Goal: Task Accomplishment & Management: Manage account settings

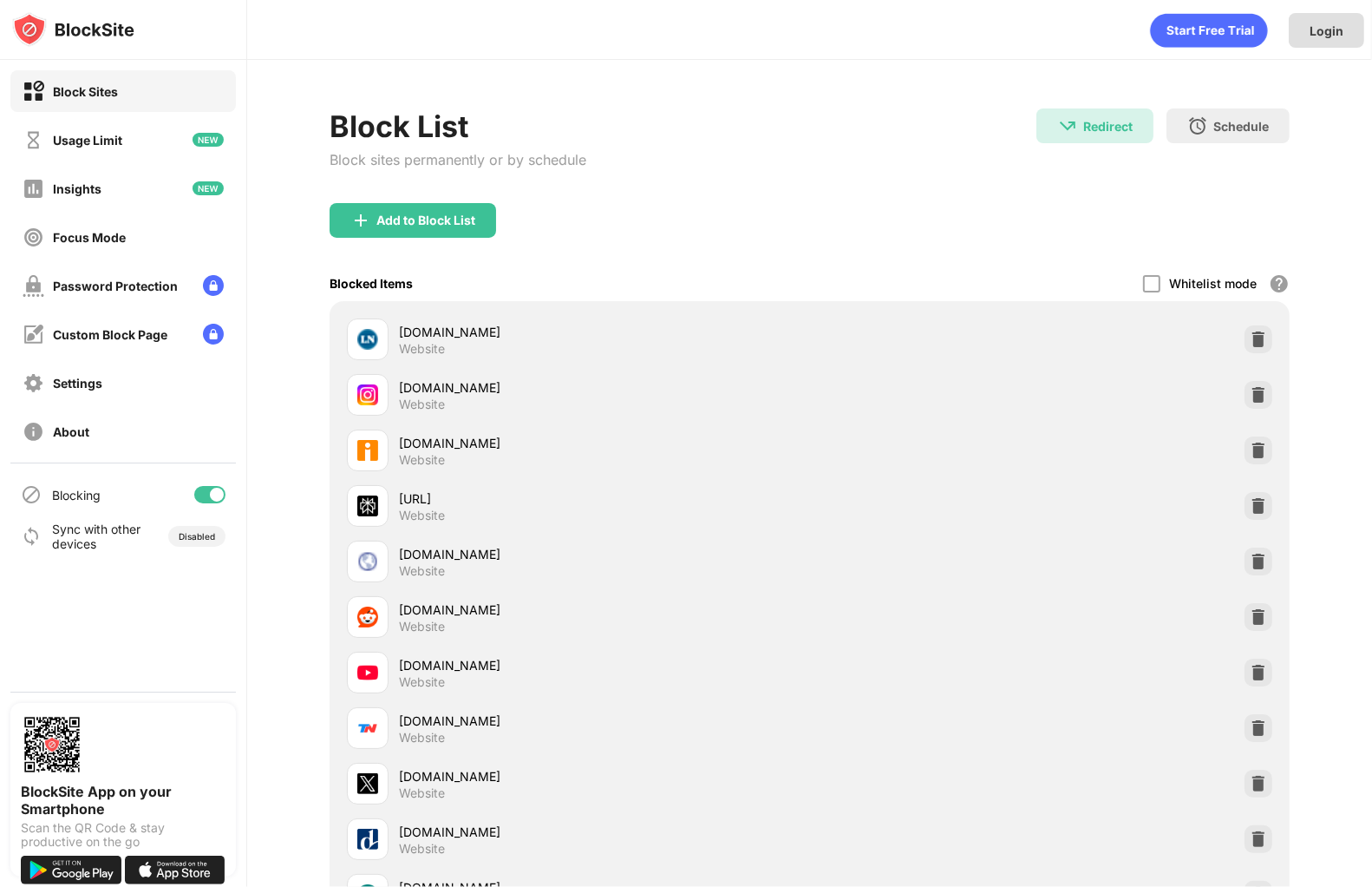
click at [1326, 36] on div "Login" at bounding box center [1327, 30] width 34 height 15
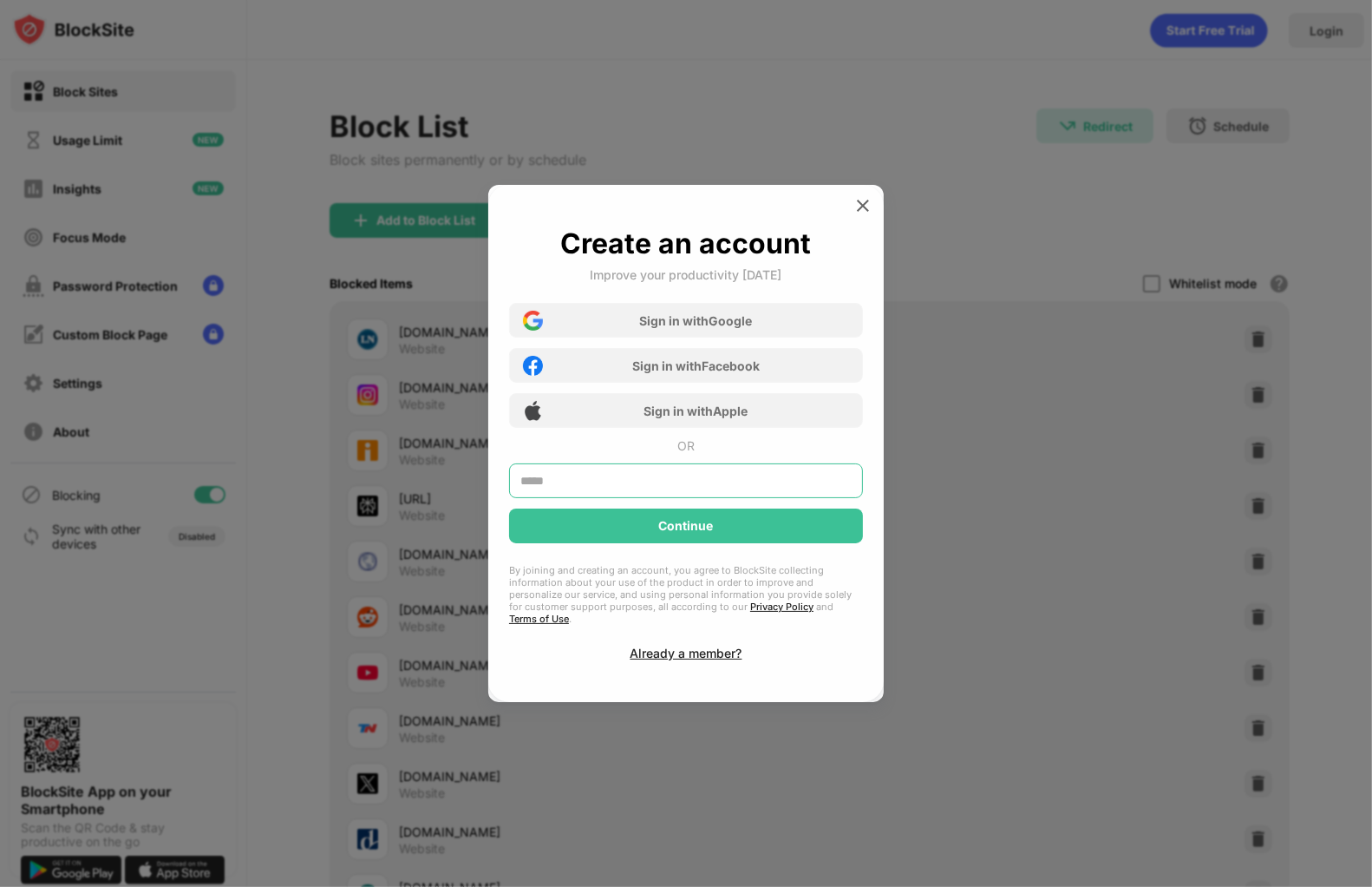
click at [657, 490] on input "text" at bounding box center [686, 480] width 353 height 35
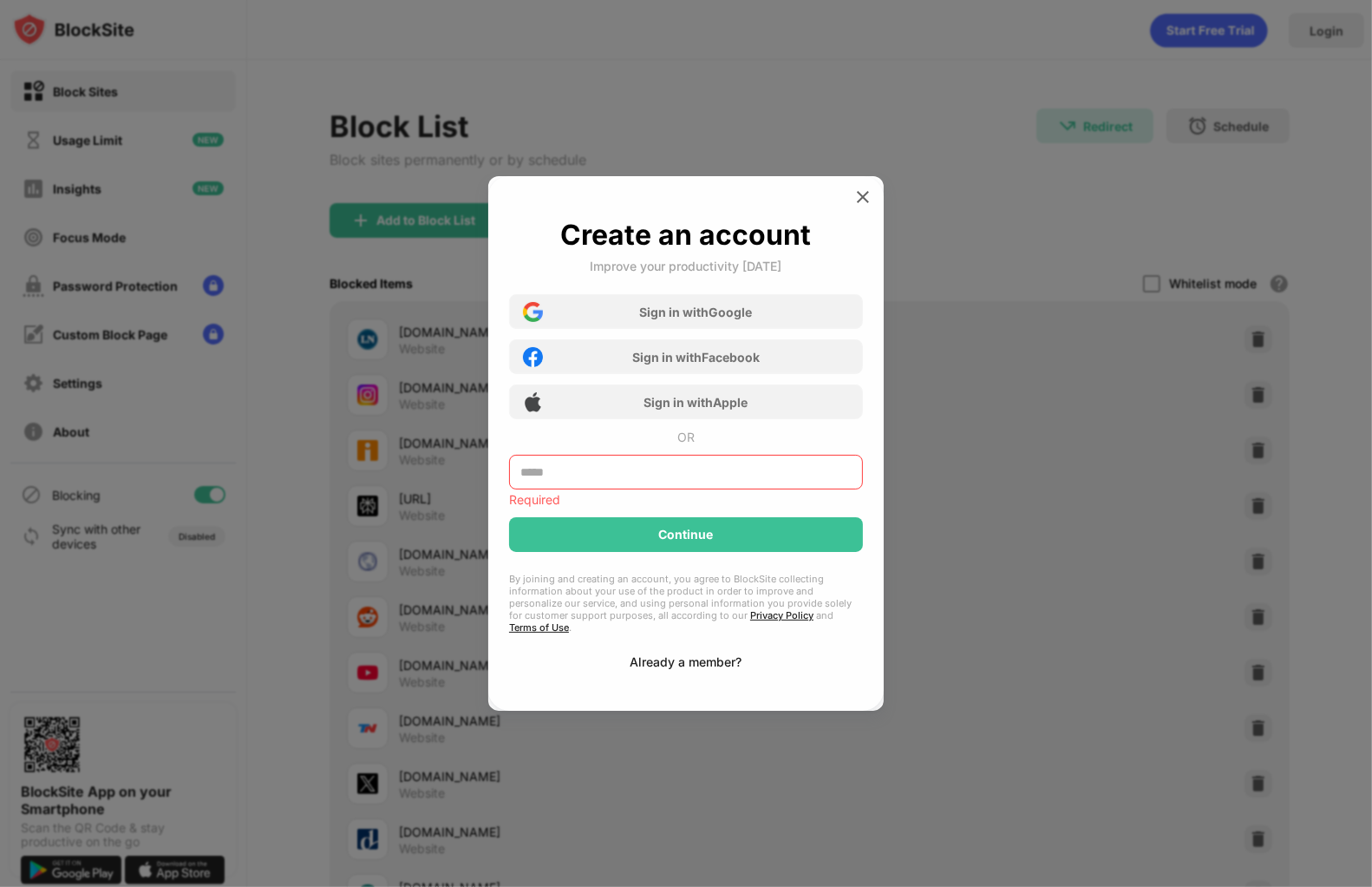
click at [636, 654] on div "Already a member?" at bounding box center [687, 661] width 112 height 15
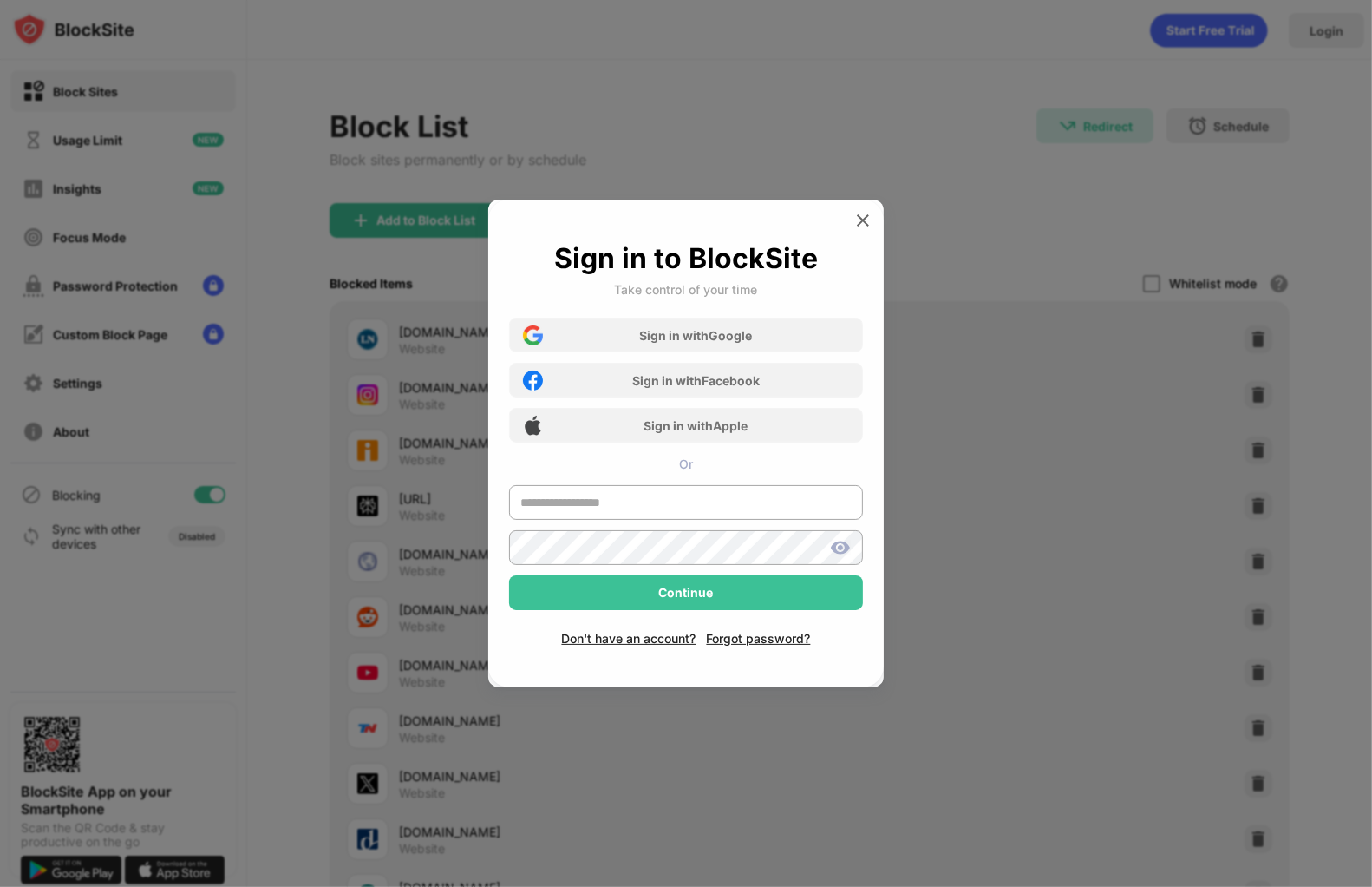
click at [679, 526] on div at bounding box center [686, 507] width 353 height 45
click at [685, 509] on input "text" at bounding box center [686, 502] width 353 height 35
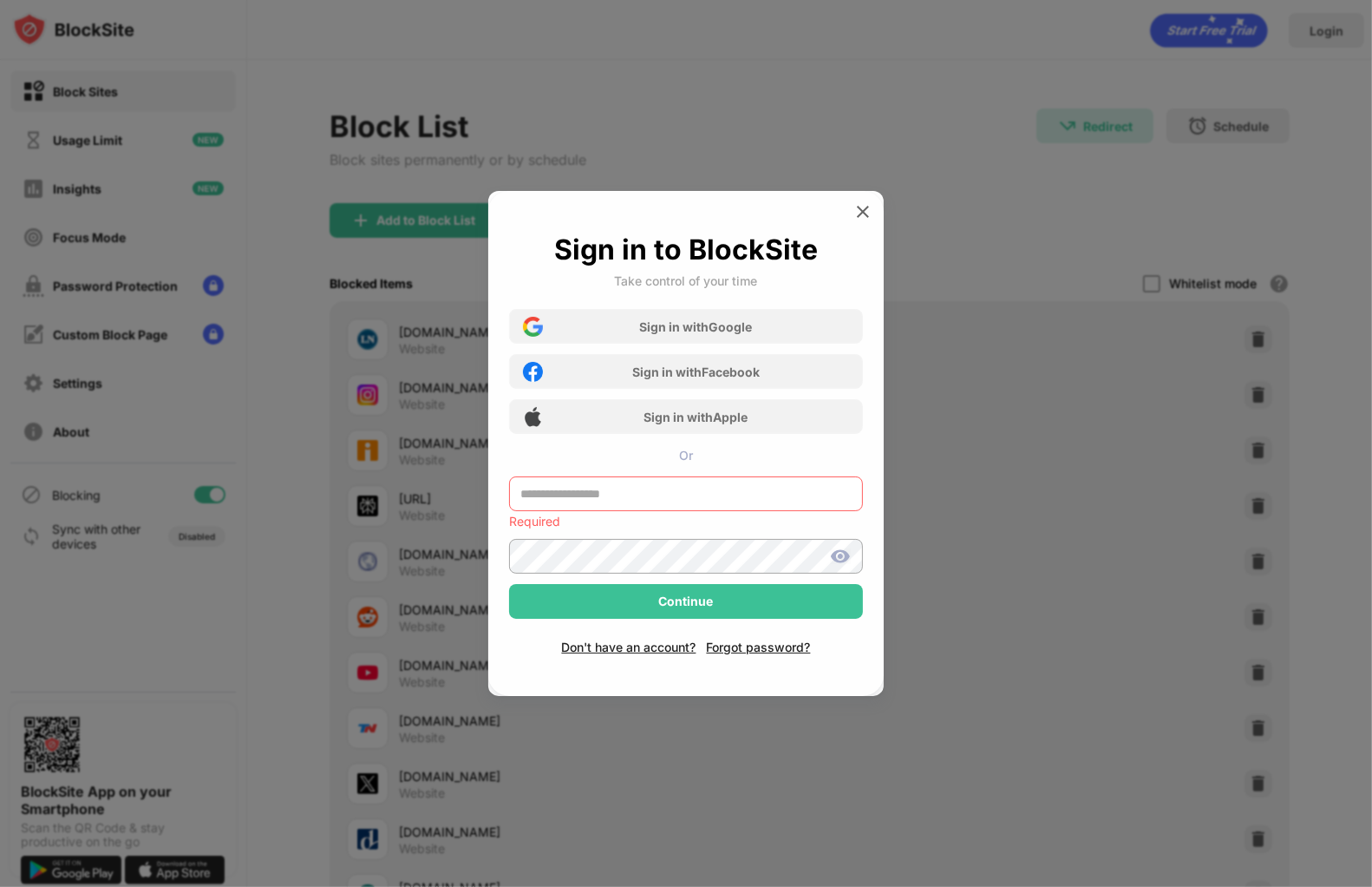
click at [677, 481] on input "text" at bounding box center [686, 493] width 353 height 35
paste input "**********"
type input "**********"
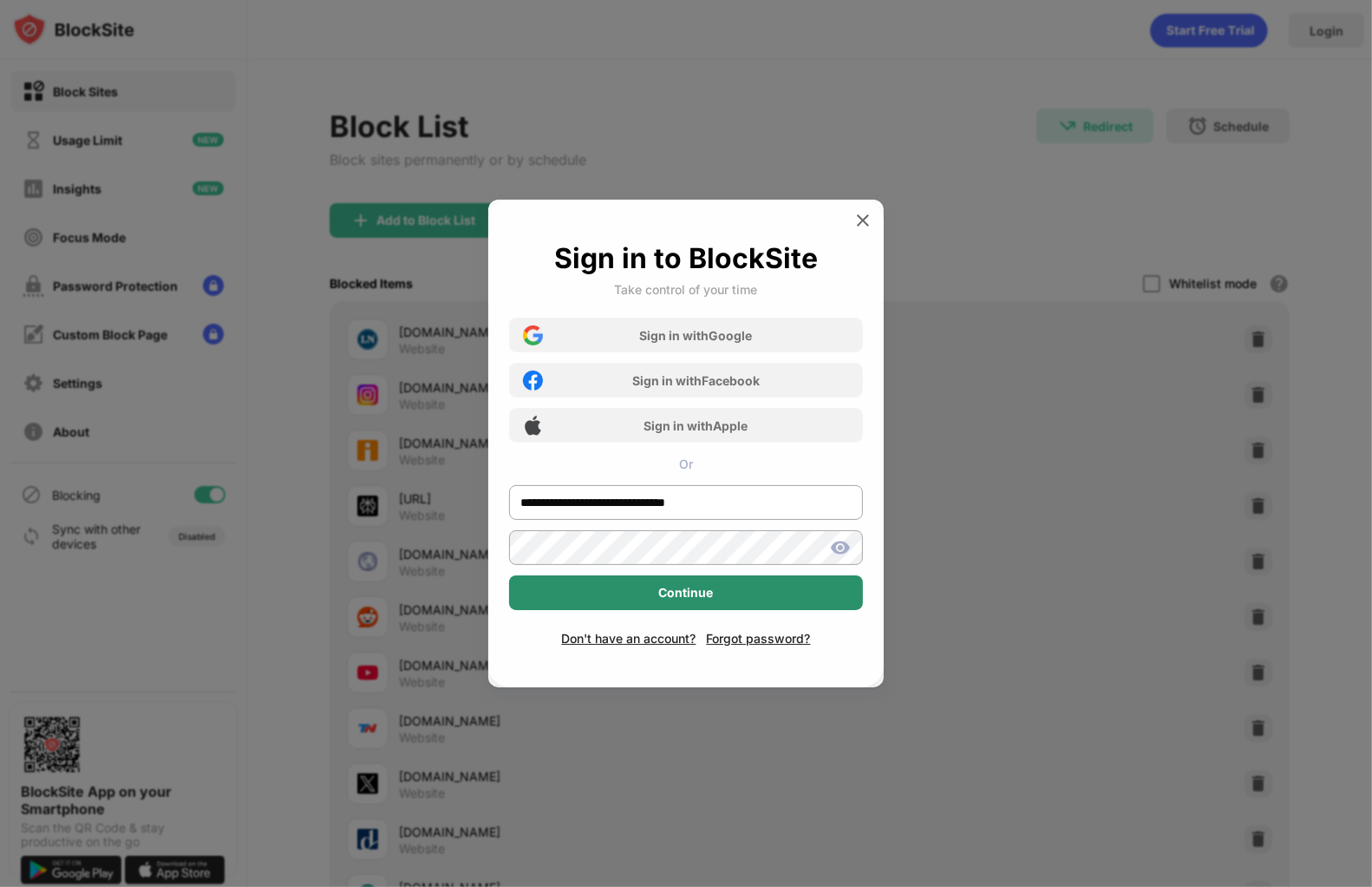
click at [715, 584] on div "Continue" at bounding box center [686, 592] width 353 height 35
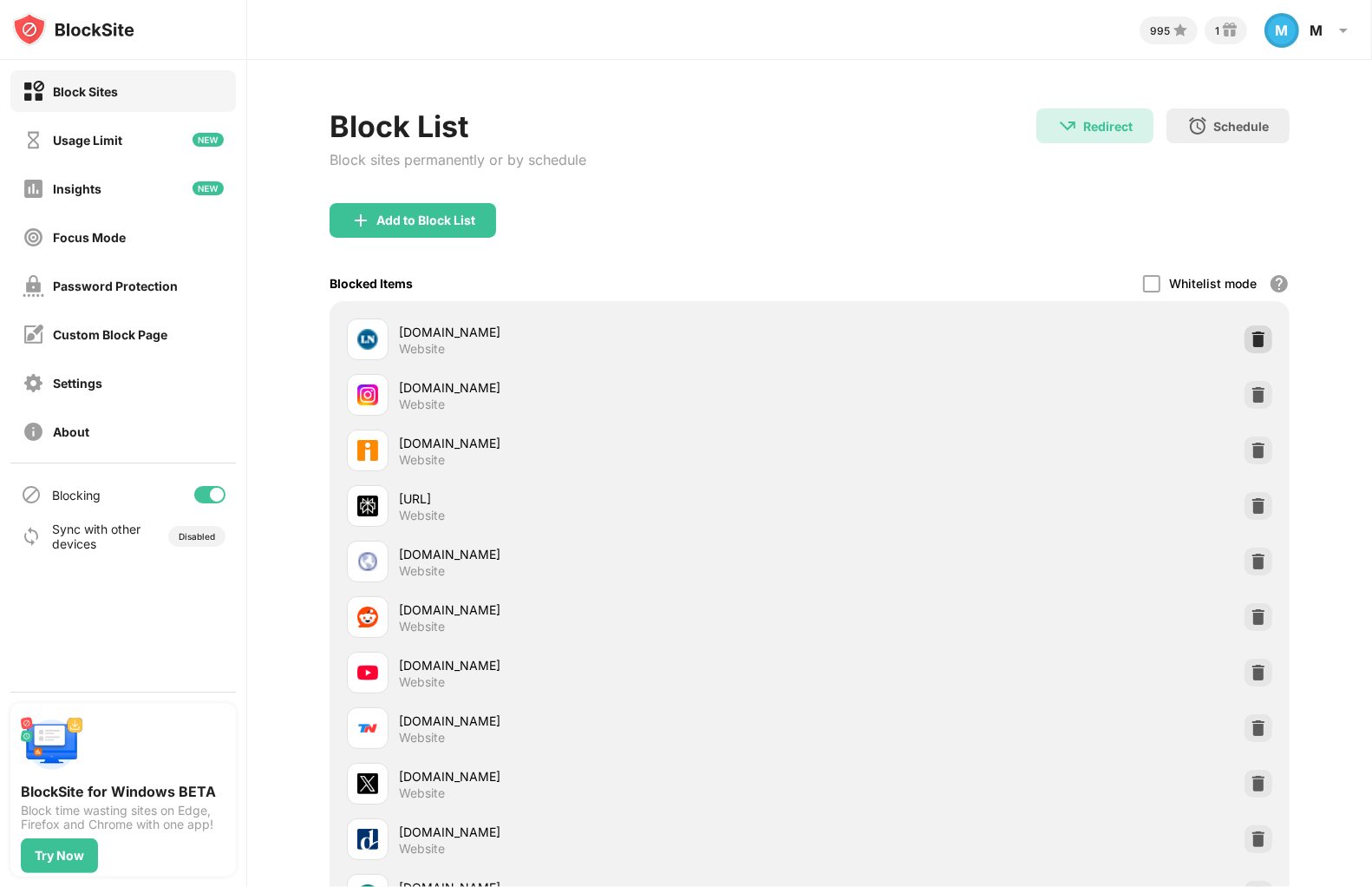
click at [1246, 327] on div at bounding box center [1259, 340] width 28 height 28
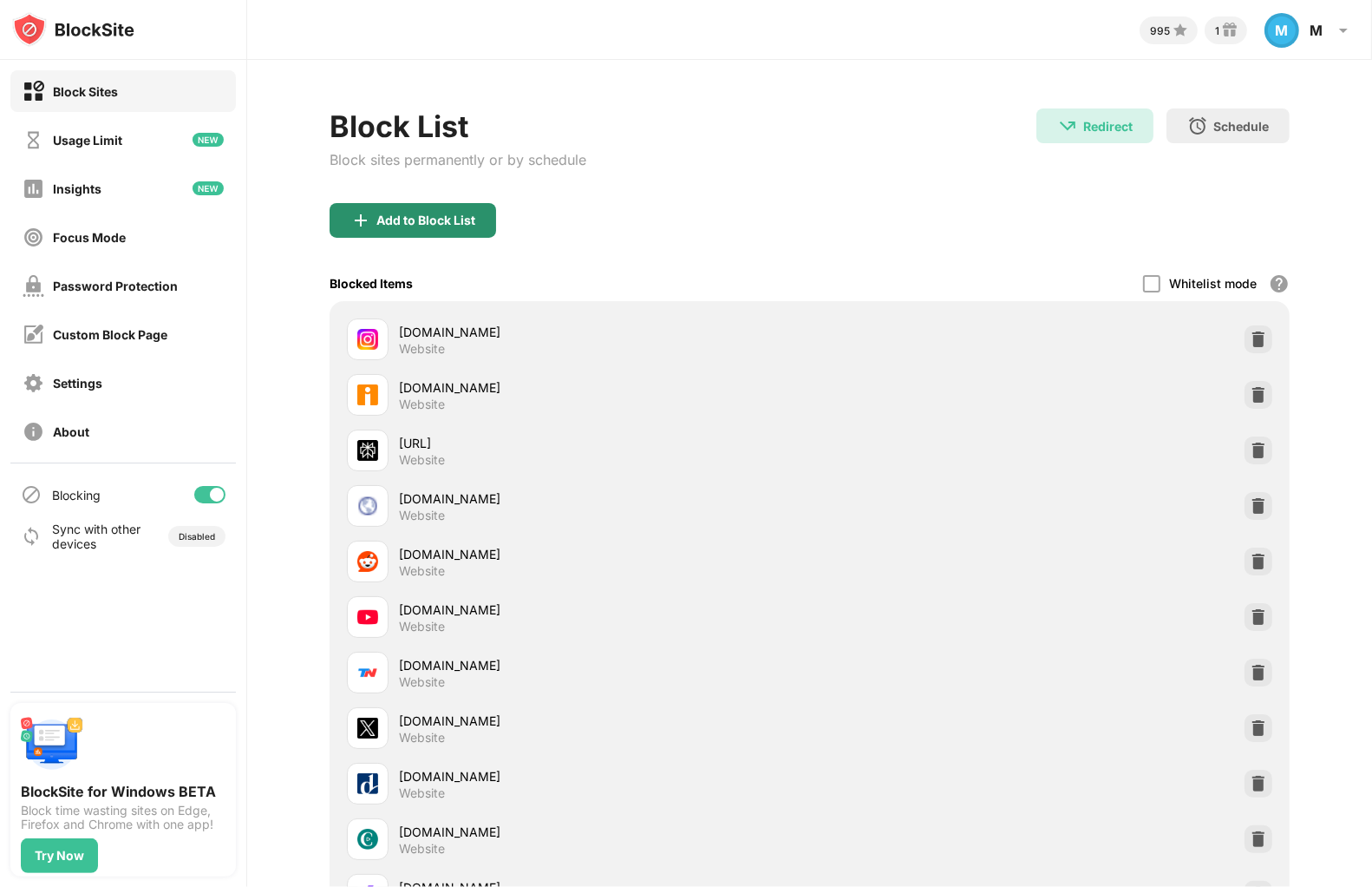
click at [432, 218] on div "Add to Block List" at bounding box center [425, 221] width 99 height 14
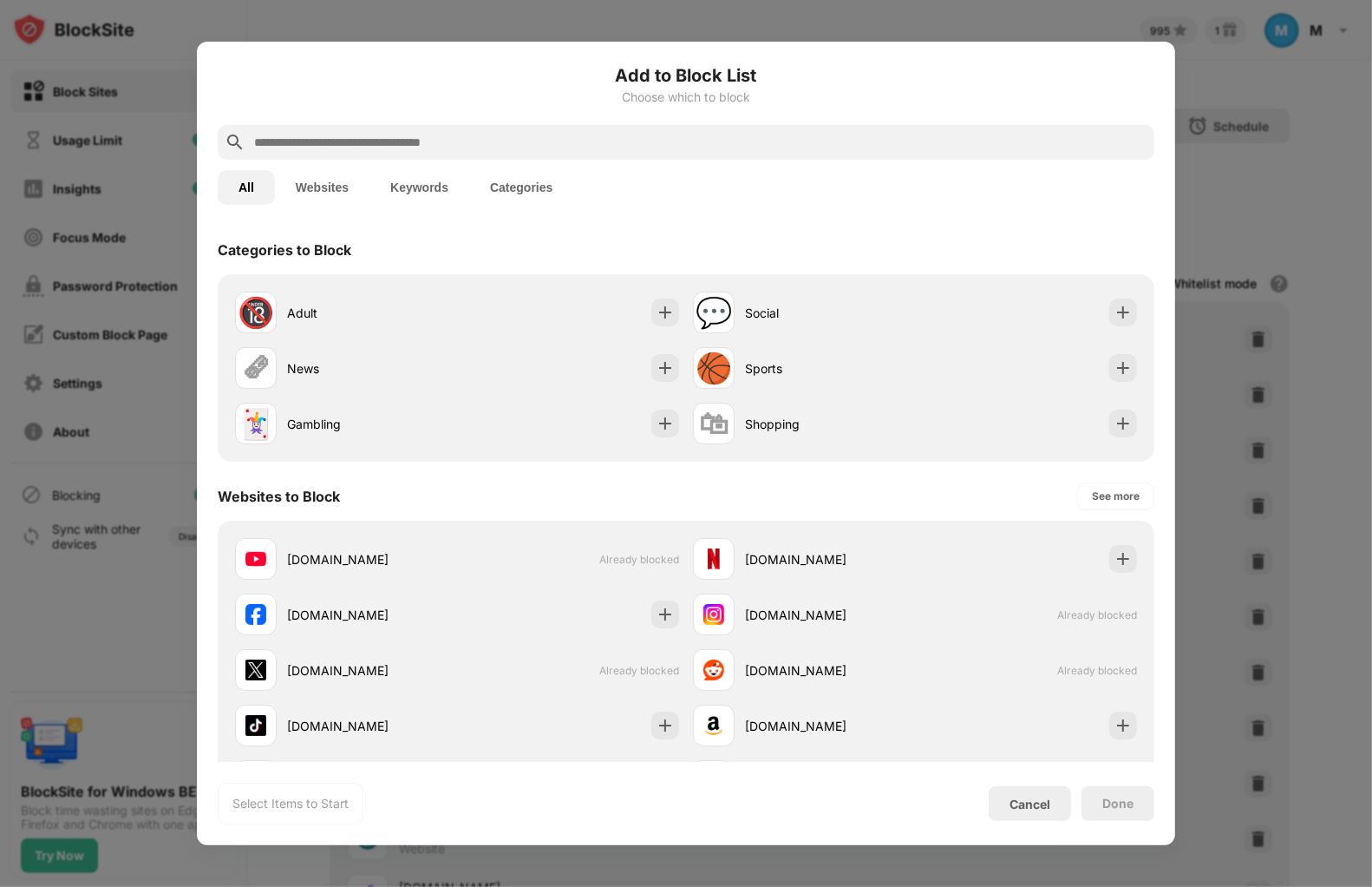
click at [545, 137] on input "text" at bounding box center [700, 142] width 895 height 21
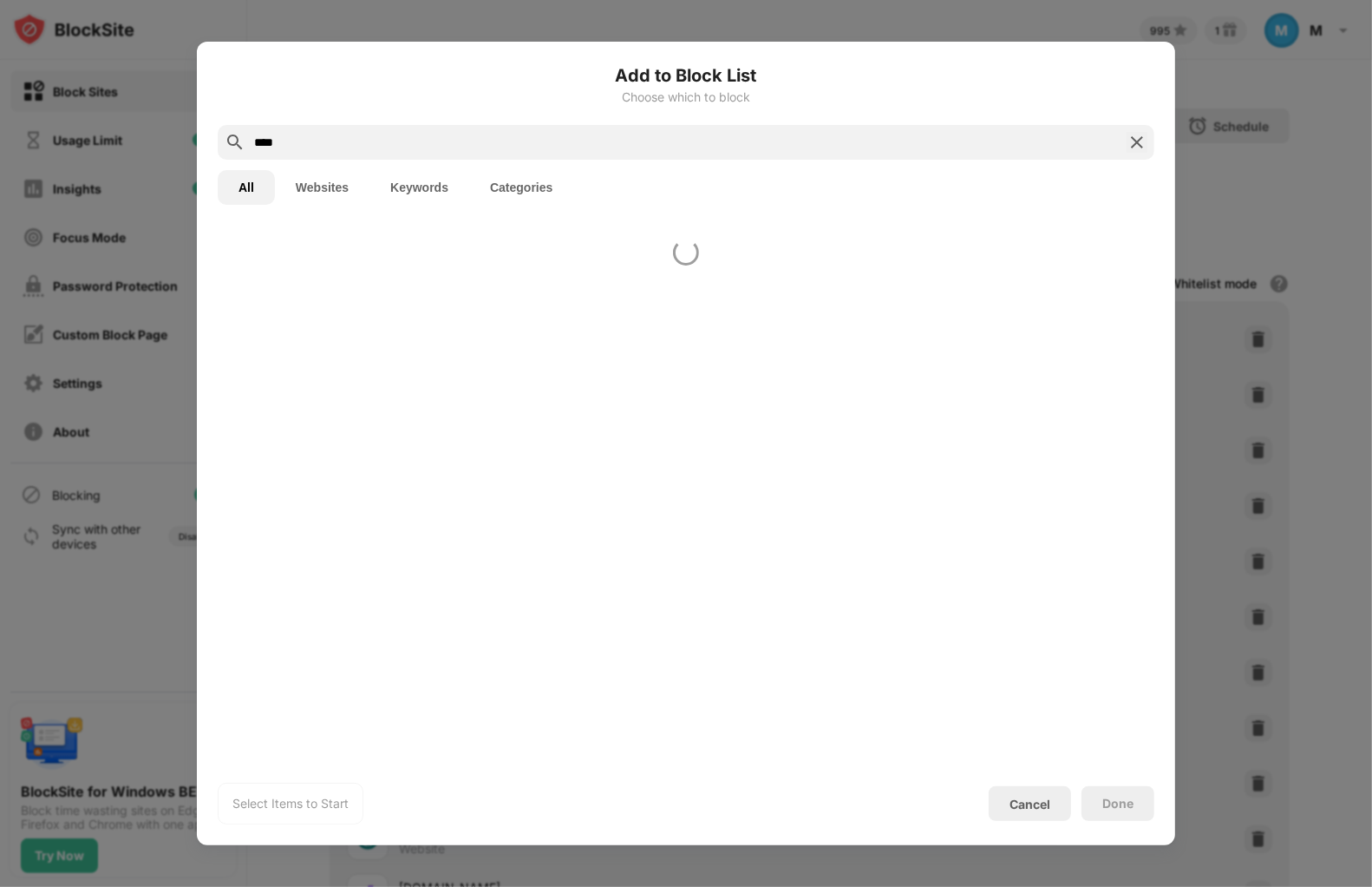
type input "*****"
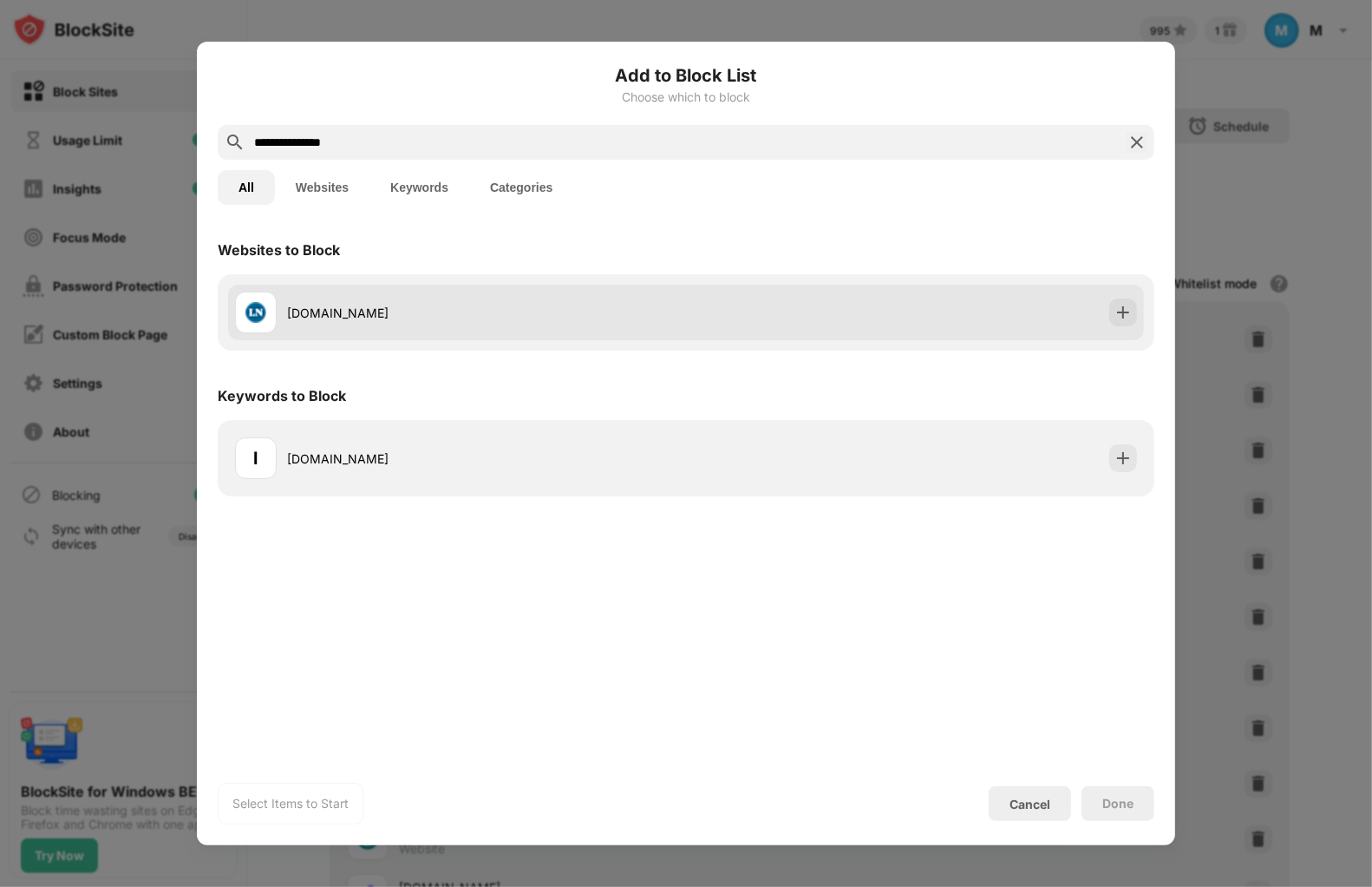
type input "**********"
click at [535, 314] on div "[DOMAIN_NAME]" at bounding box center [487, 313] width 399 height 18
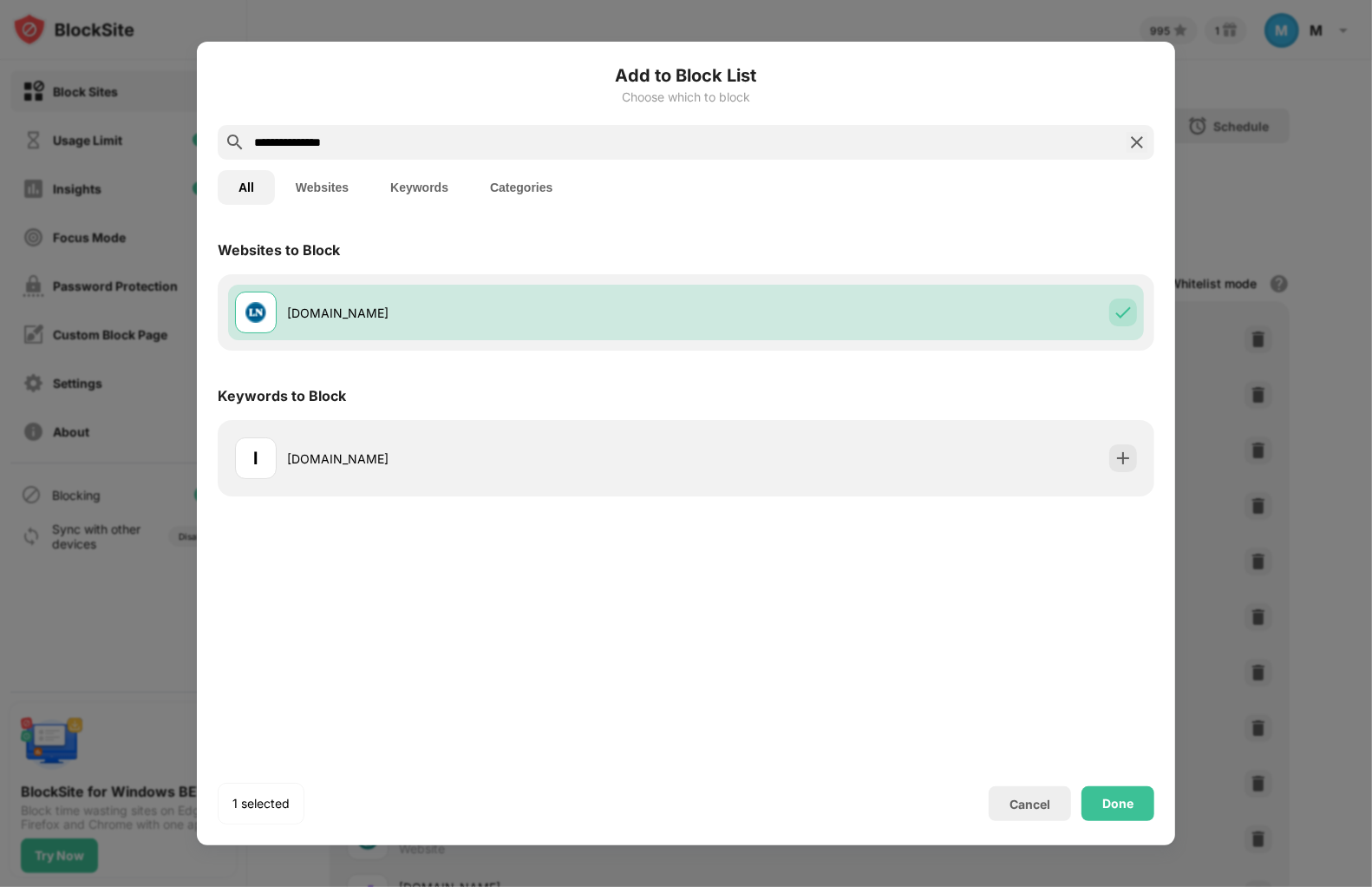
click at [1125, 794] on div "Done" at bounding box center [1117, 803] width 73 height 35
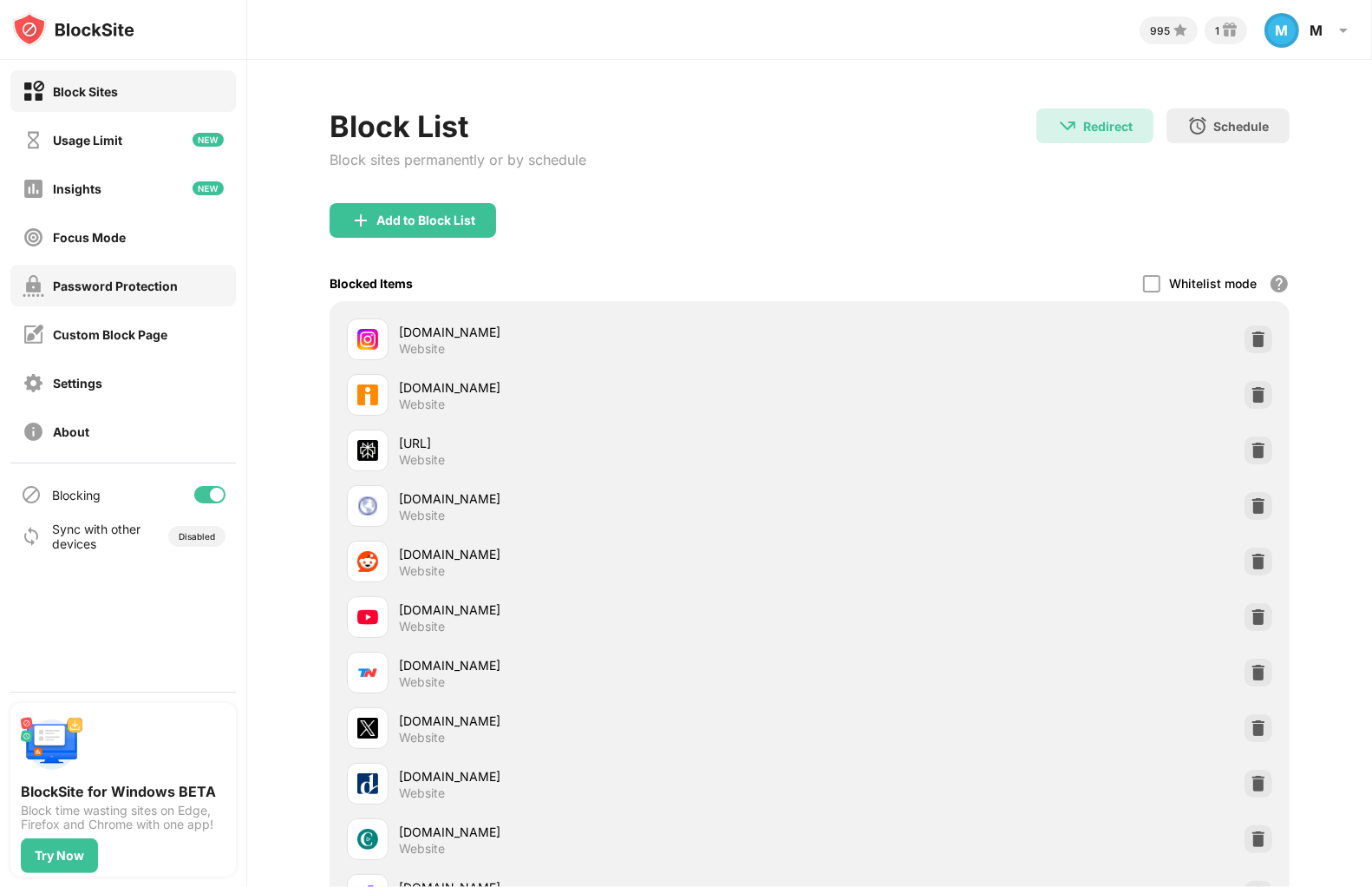
click at [126, 286] on div "Password Protection" at bounding box center [115, 286] width 125 height 15
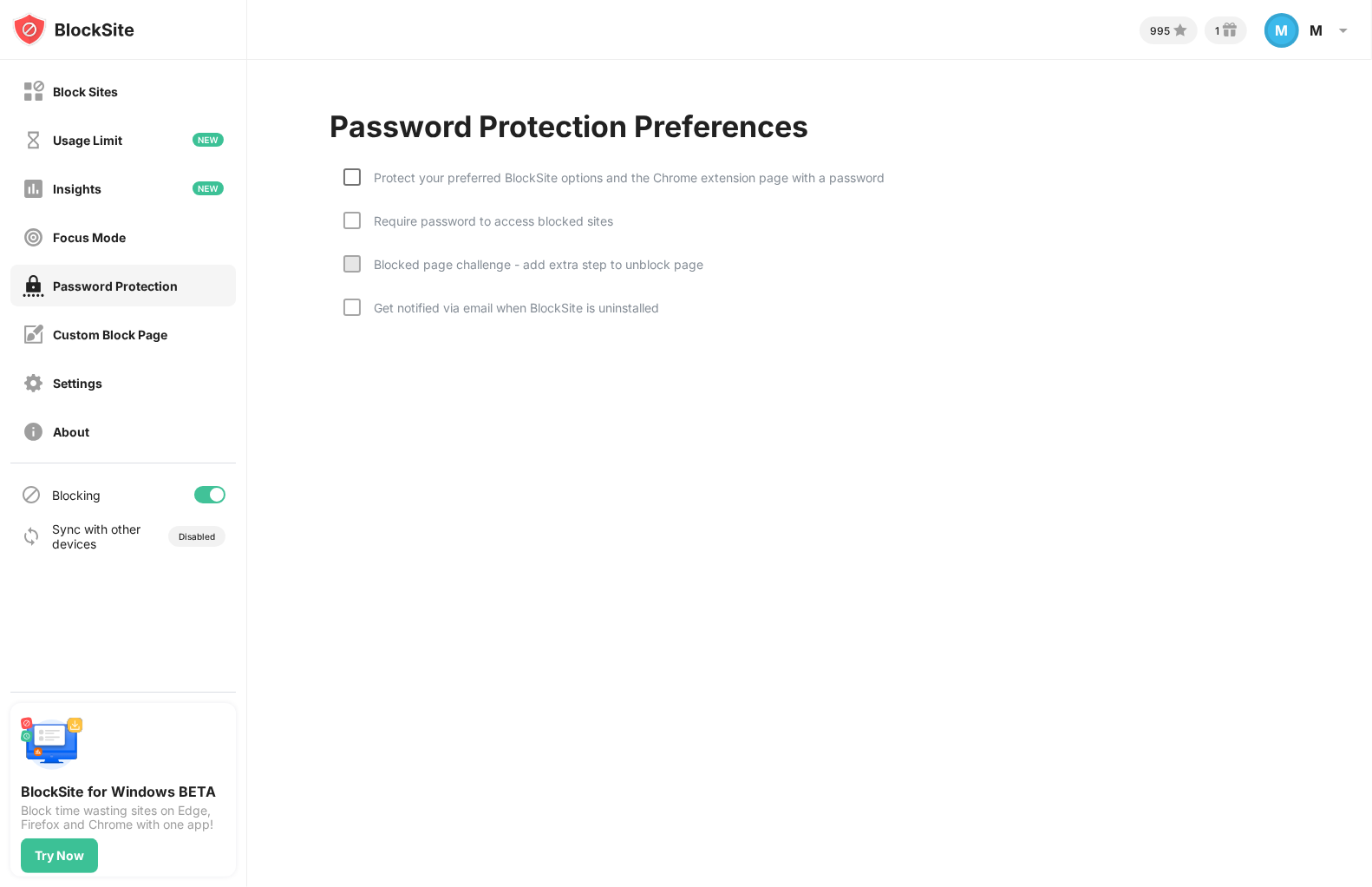
click at [346, 170] on div at bounding box center [351, 177] width 17 height 17
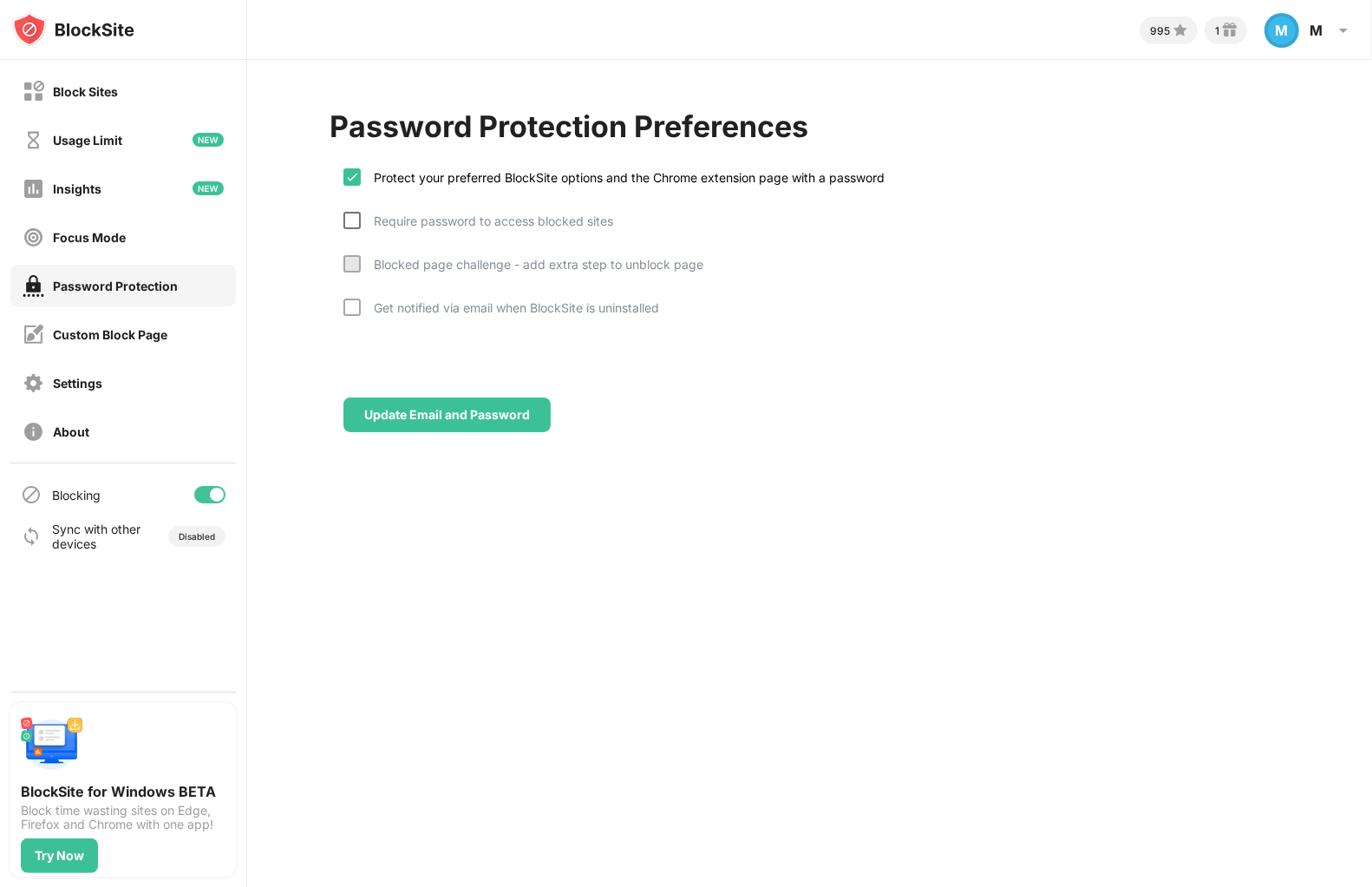
click at [348, 223] on div at bounding box center [351, 220] width 17 height 17
click at [352, 225] on img at bounding box center [352, 221] width 14 height 14
click at [353, 299] on div at bounding box center [351, 307] width 17 height 17
click at [351, 229] on div "Require password to access blocked sites" at bounding box center [478, 233] width 270 height 43
click at [351, 255] on div at bounding box center [351, 263] width 17 height 17
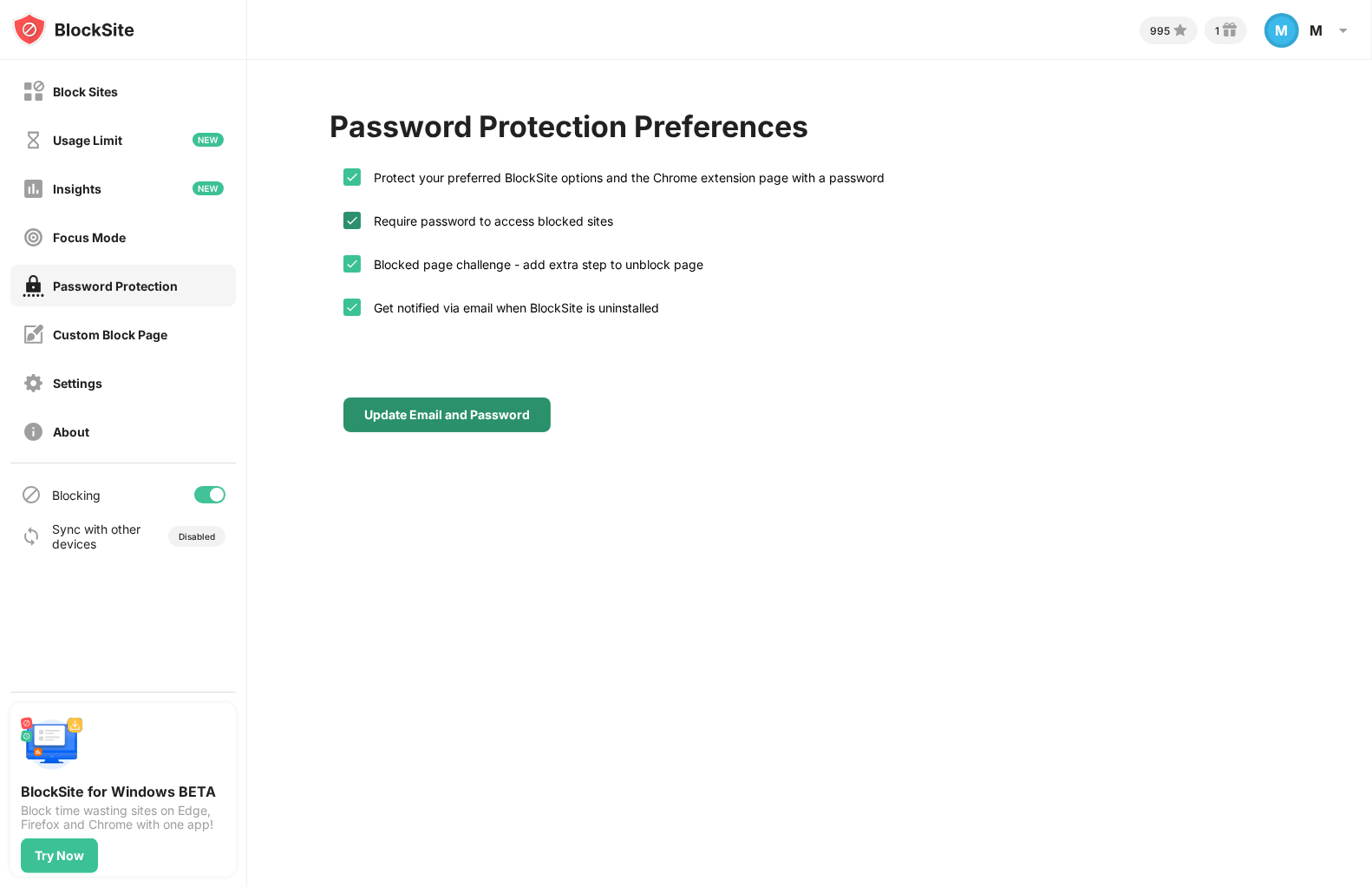
click at [375, 408] on div "Update Email and Password" at bounding box center [447, 415] width 166 height 14
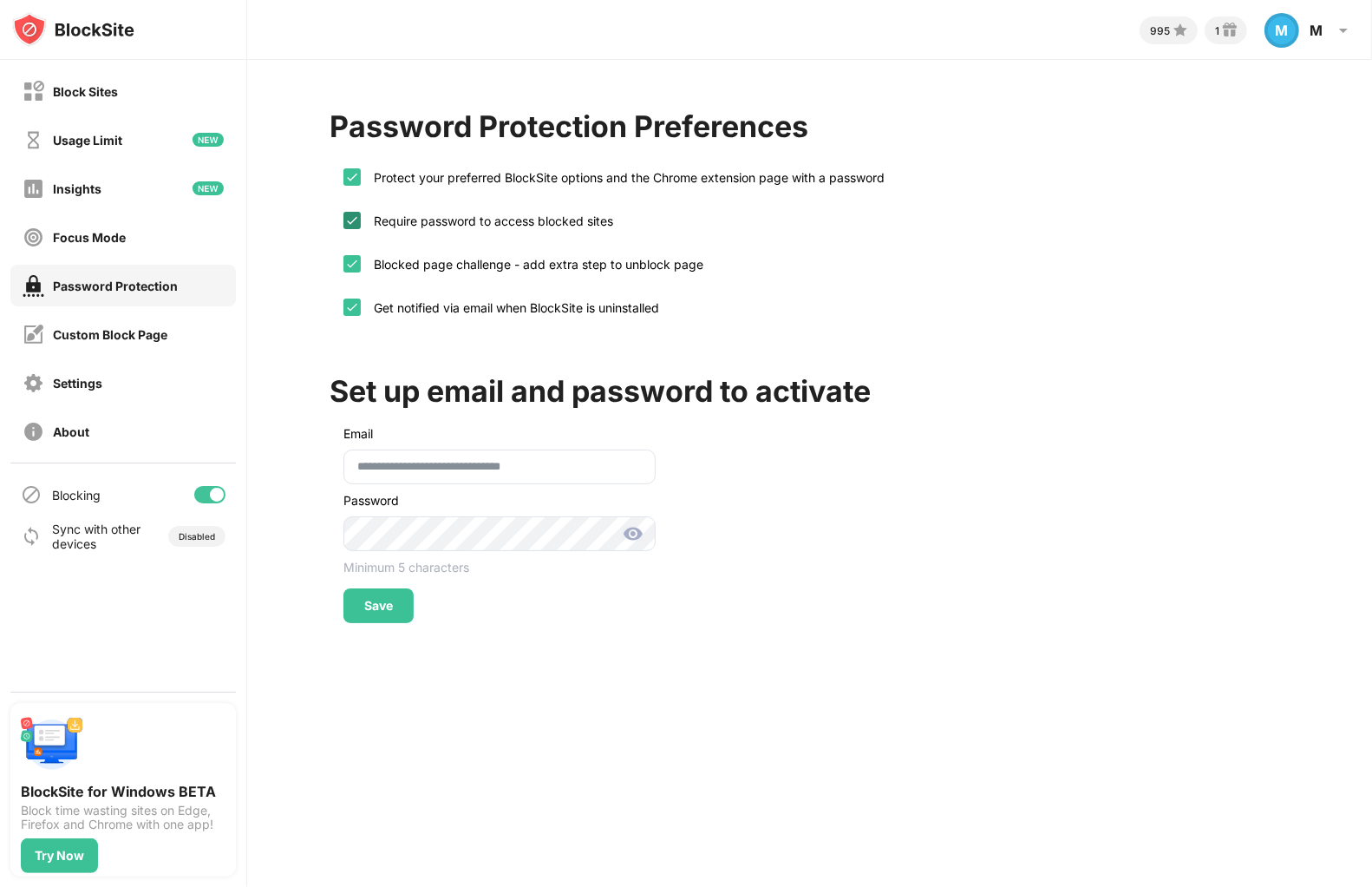
click at [632, 531] on img at bounding box center [633, 533] width 21 height 21
click at [375, 604] on div "Save" at bounding box center [378, 605] width 29 height 14
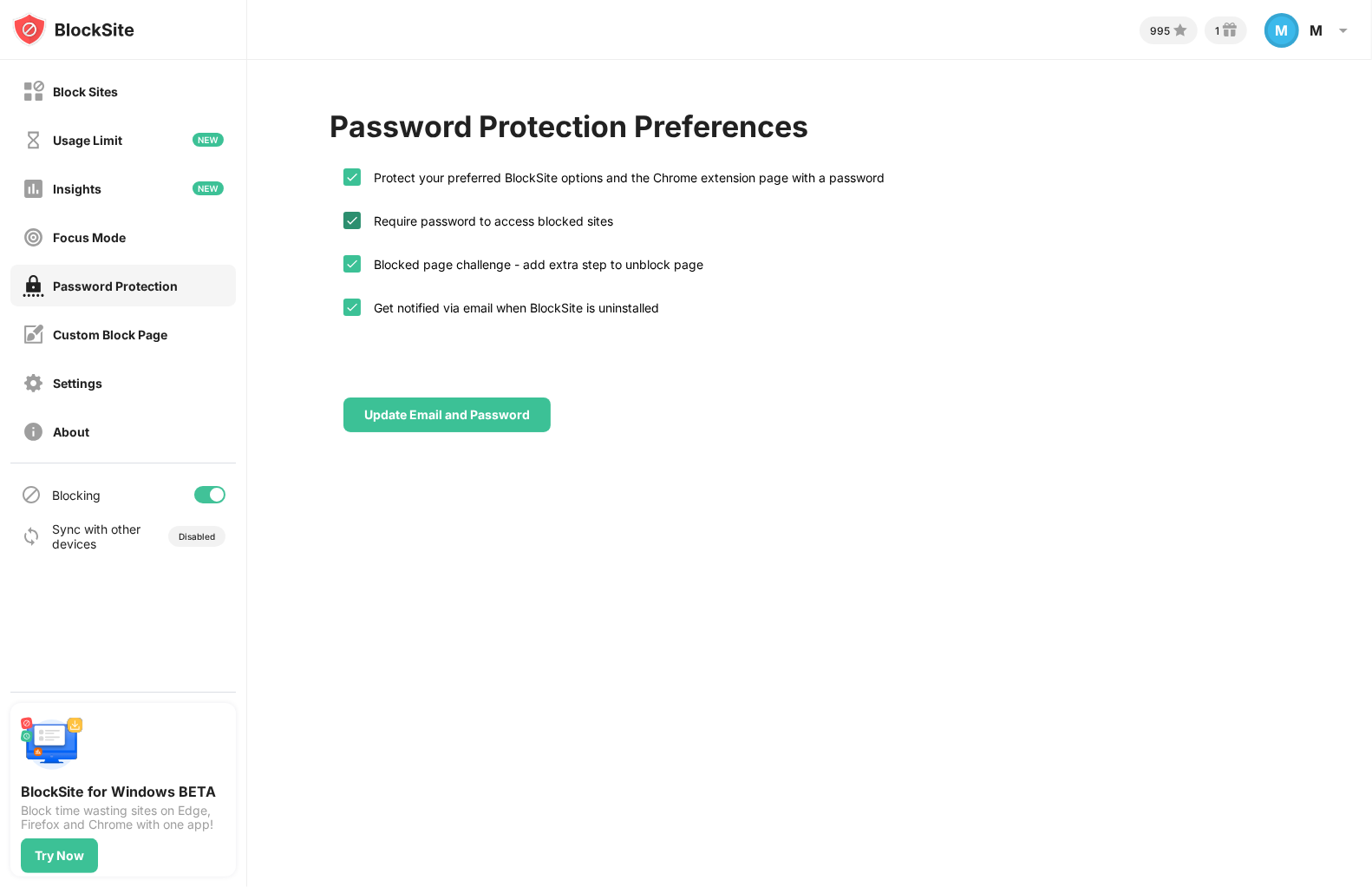
click at [127, 104] on div "Block Sites" at bounding box center [123, 91] width 226 height 42
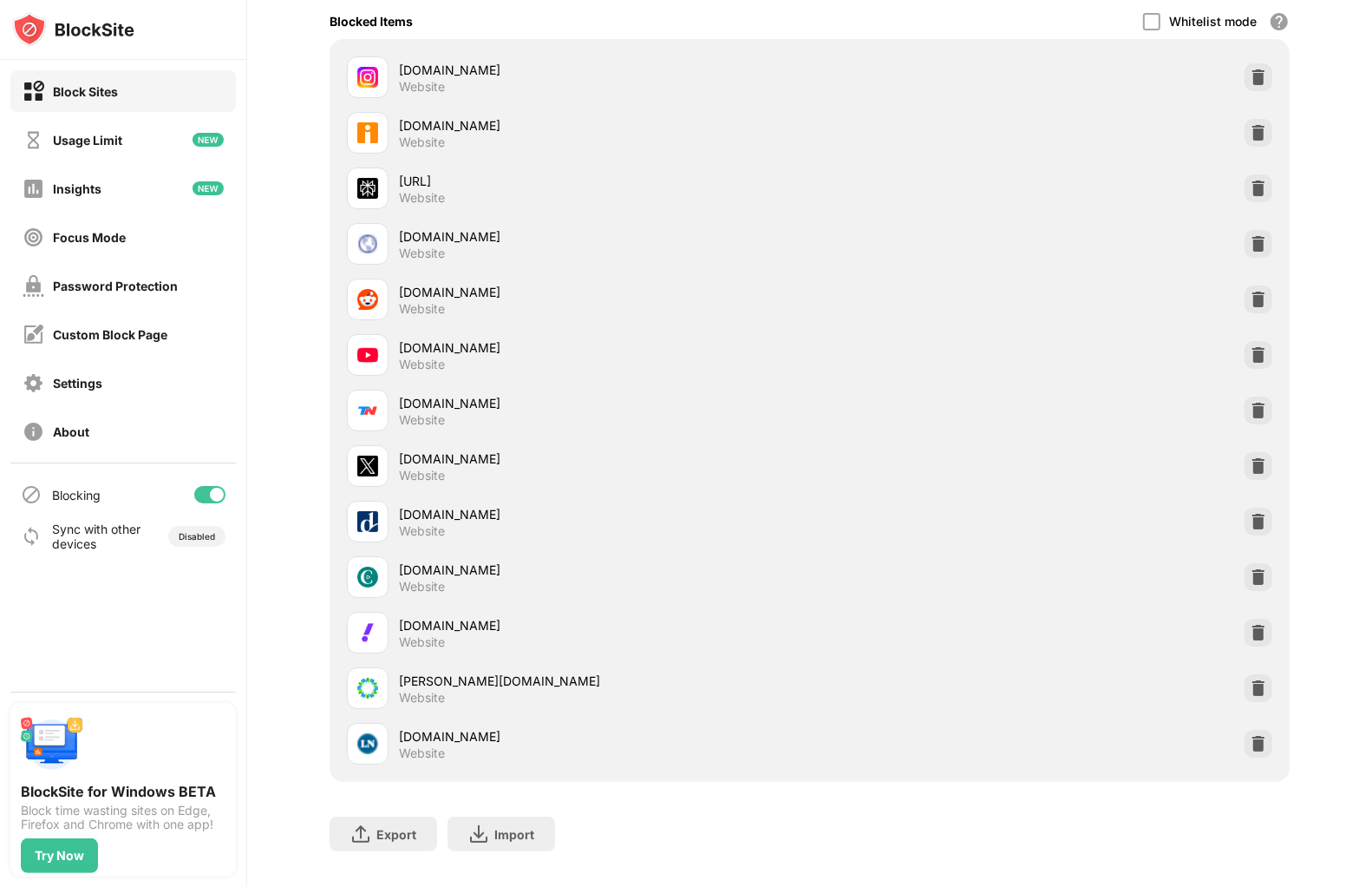
scroll to position [306, 0]
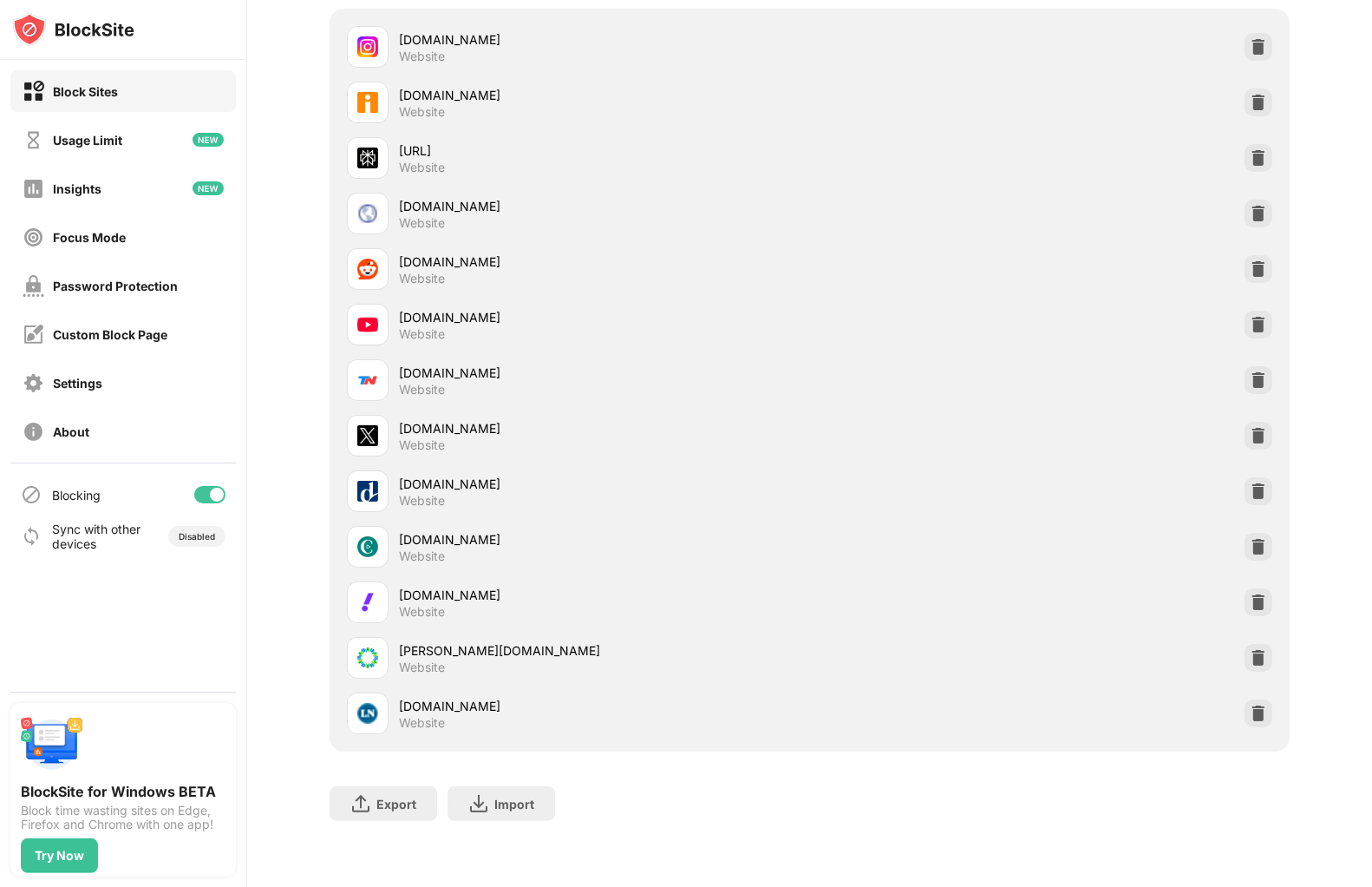
click at [1251, 427] on img at bounding box center [1258, 435] width 17 height 17
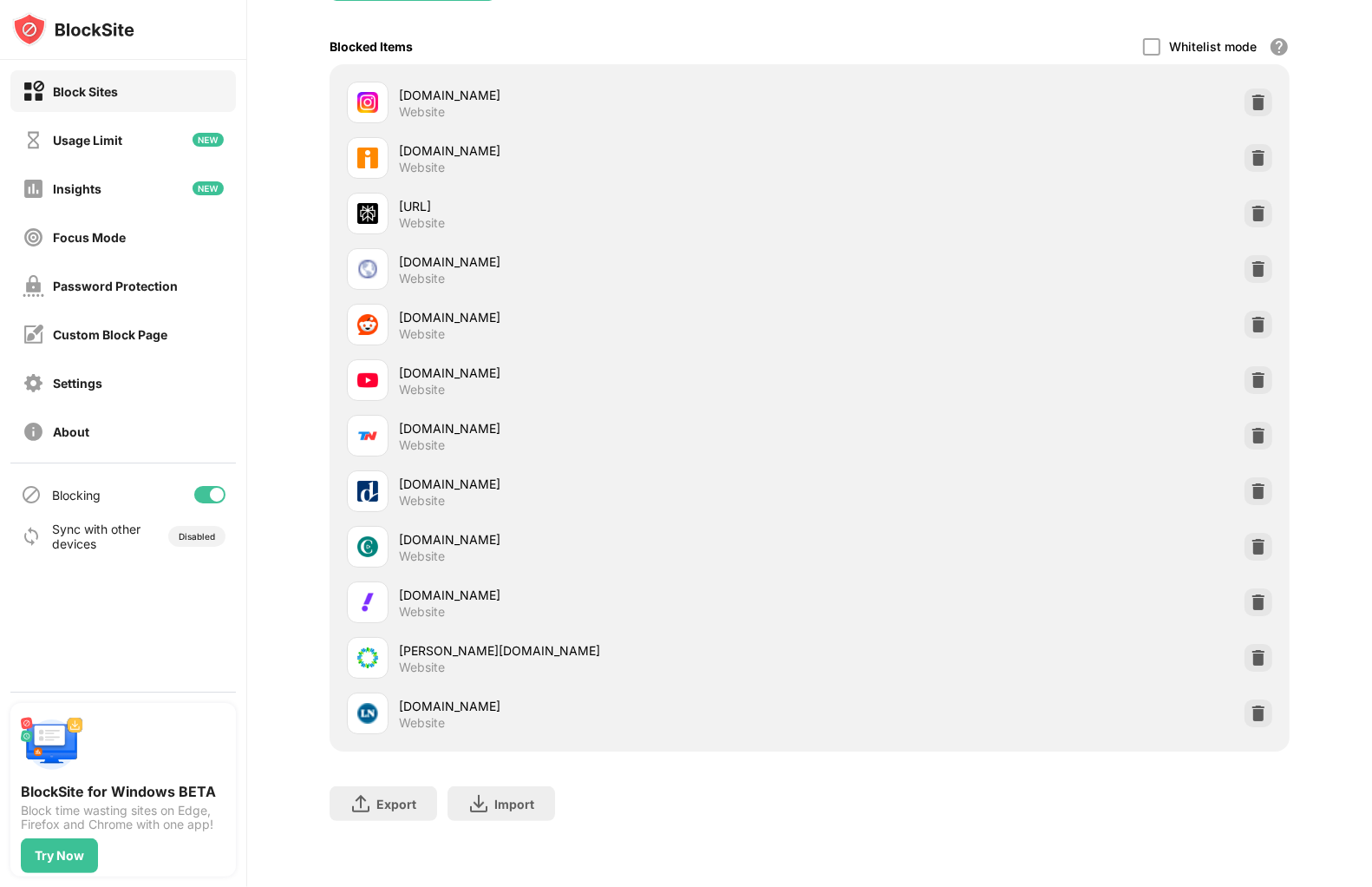
scroll to position [250, 0]
